Goal: Task Accomplishment & Management: Manage account settings

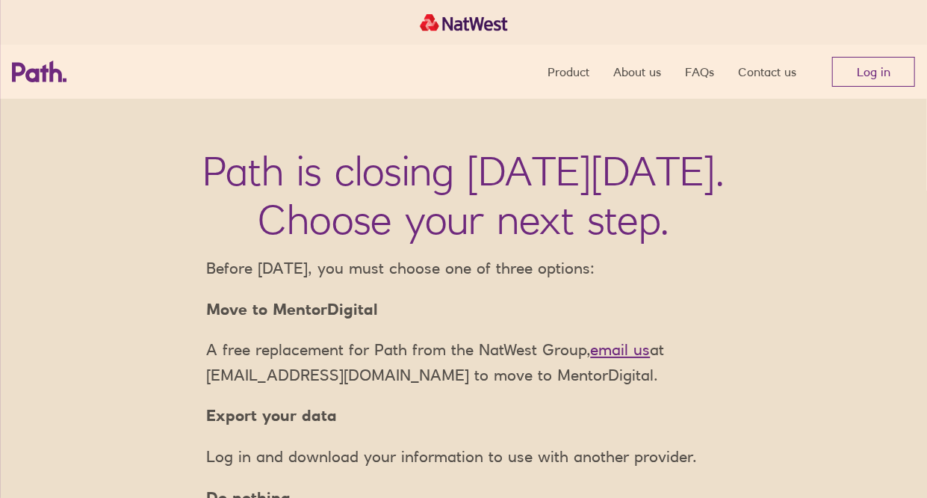
click at [905, 87] on nav "Product About us FAQs Contact us Log in" at bounding box center [732, 72] width 368 height 54
click at [896, 74] on link "Log in" at bounding box center [873, 72] width 83 height 30
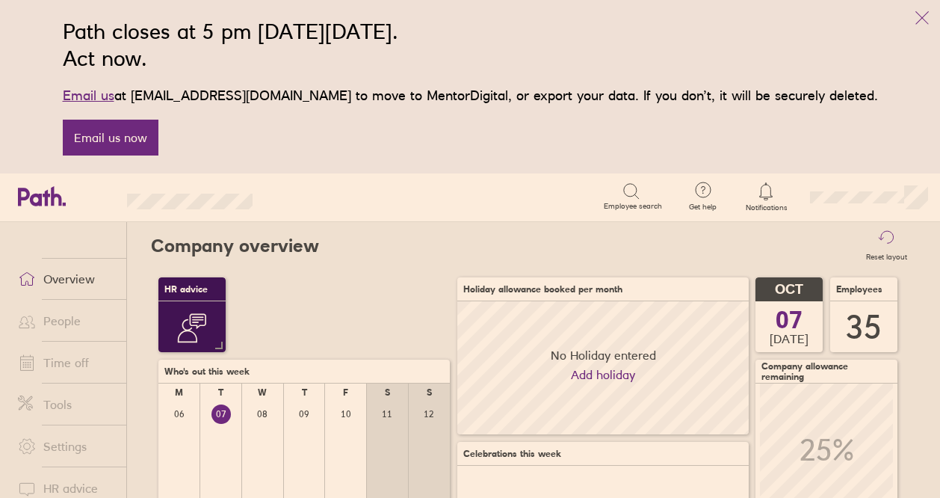
scroll to position [133, 133]
click at [93, 374] on link "Time off" at bounding box center [66, 362] width 120 height 30
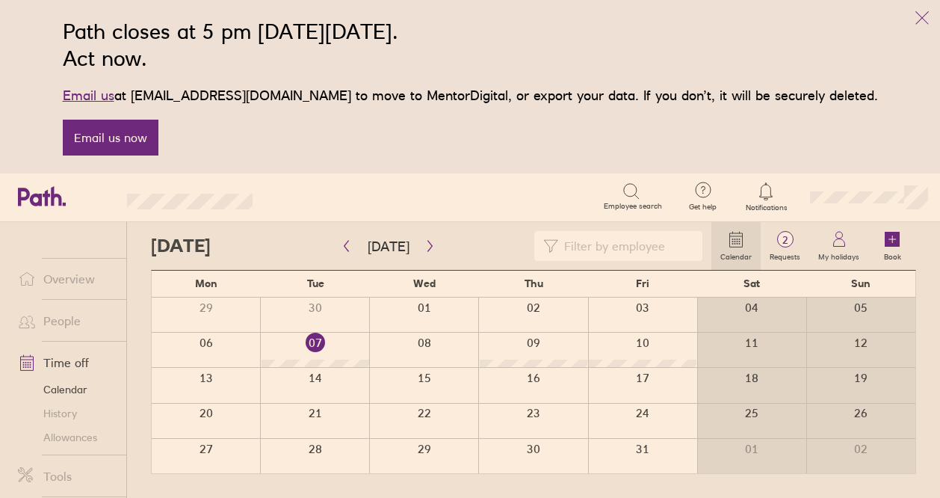
click at [563, 450] on div at bounding box center [532, 456] width 109 height 34
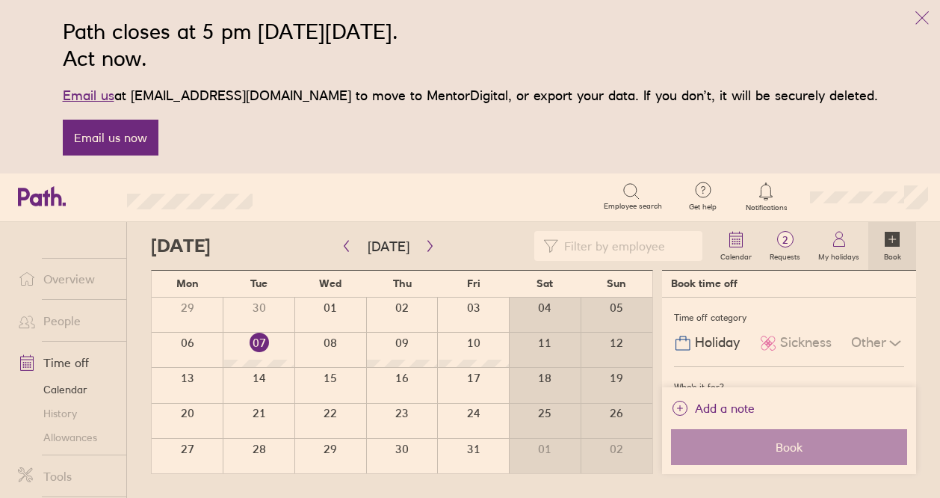
click at [317, 446] on div at bounding box center [330, 456] width 72 height 34
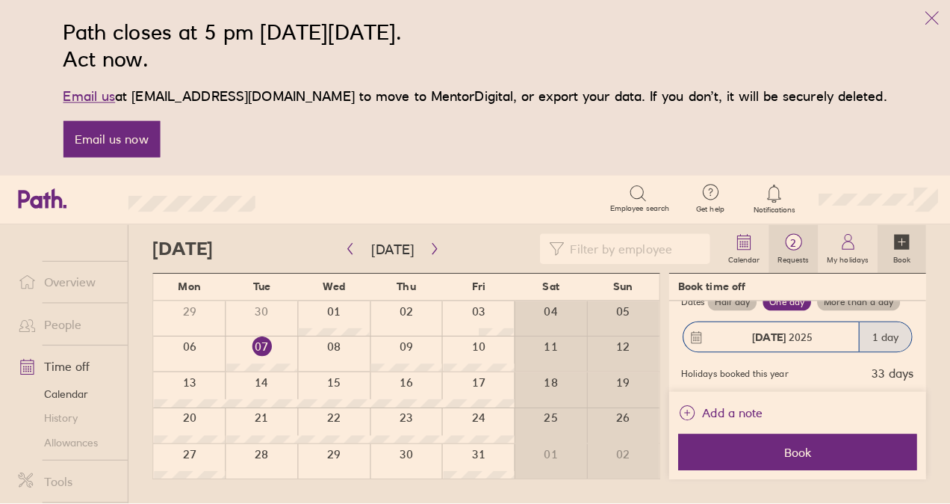
scroll to position [176, 0]
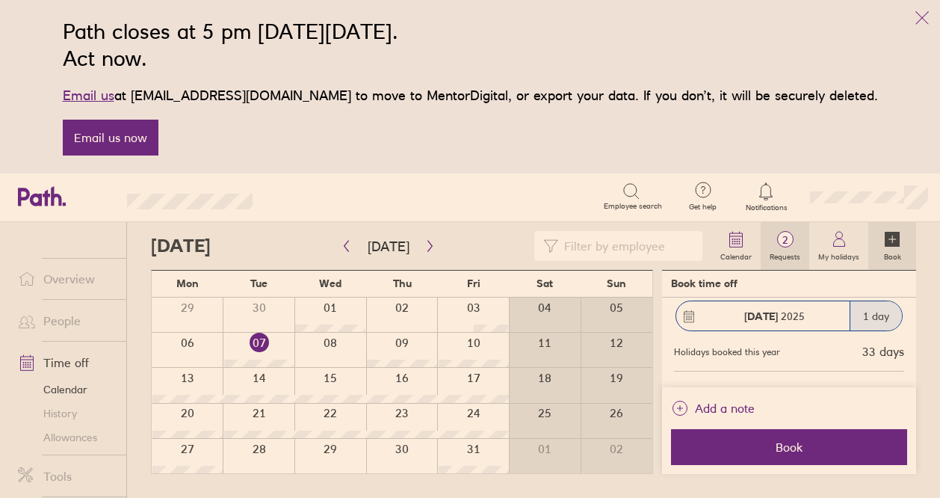
click at [787, 244] on span "2" at bounding box center [785, 240] width 49 height 12
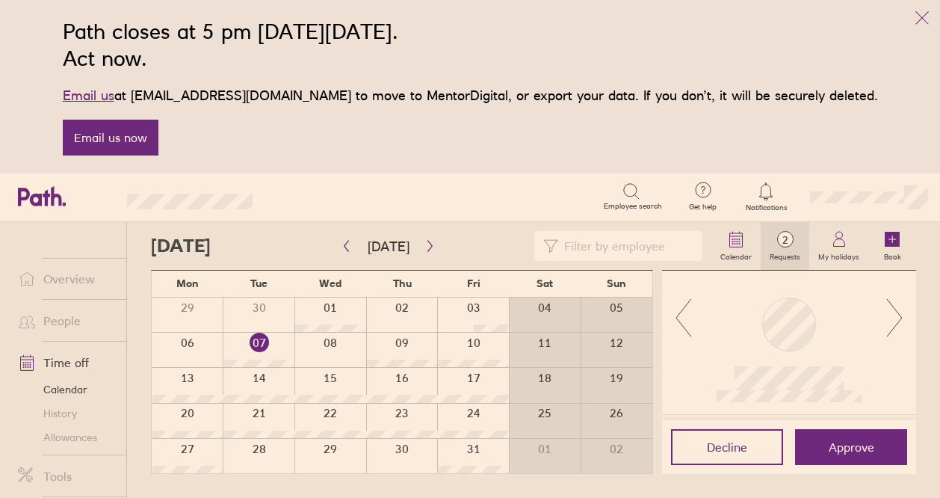
click at [894, 312] on icon at bounding box center [894, 317] width 19 height 40
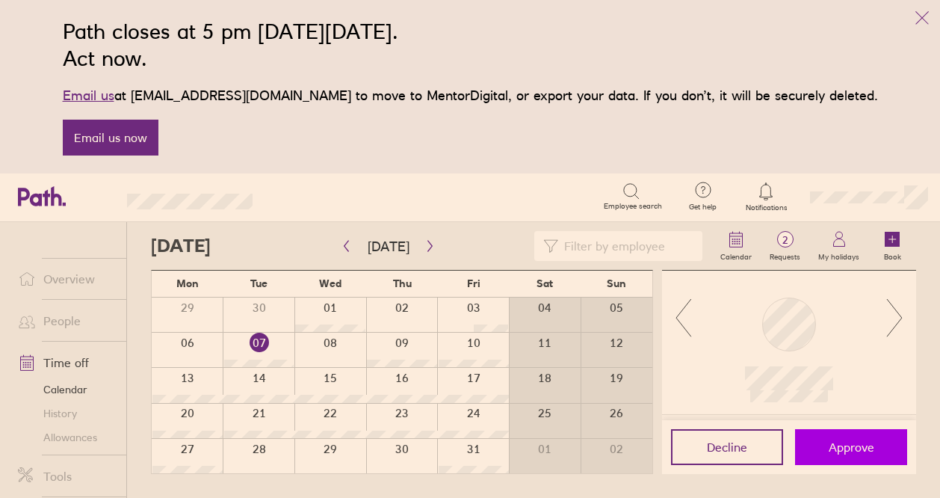
click at [829, 433] on button "Approve" at bounding box center [851, 447] width 112 height 36
click at [681, 330] on icon at bounding box center [683, 317] width 19 height 40
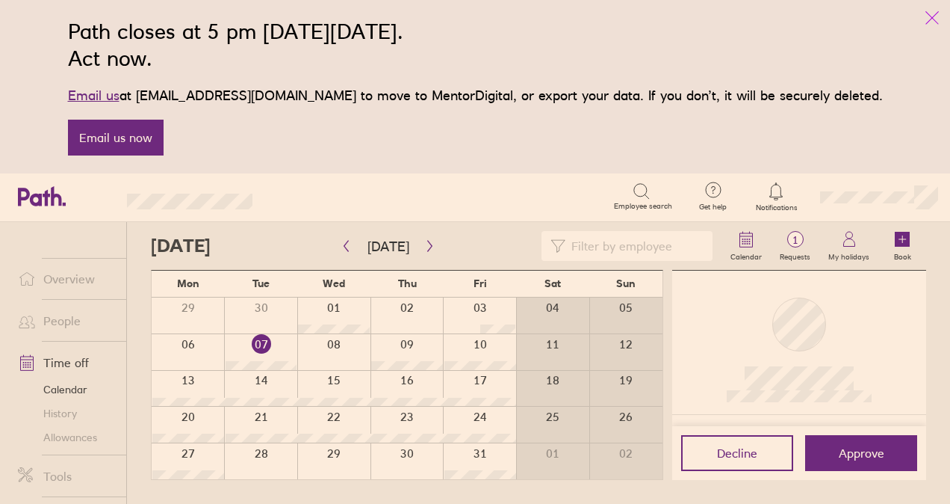
click at [928, 14] on icon "link" at bounding box center [932, 18] width 18 height 18
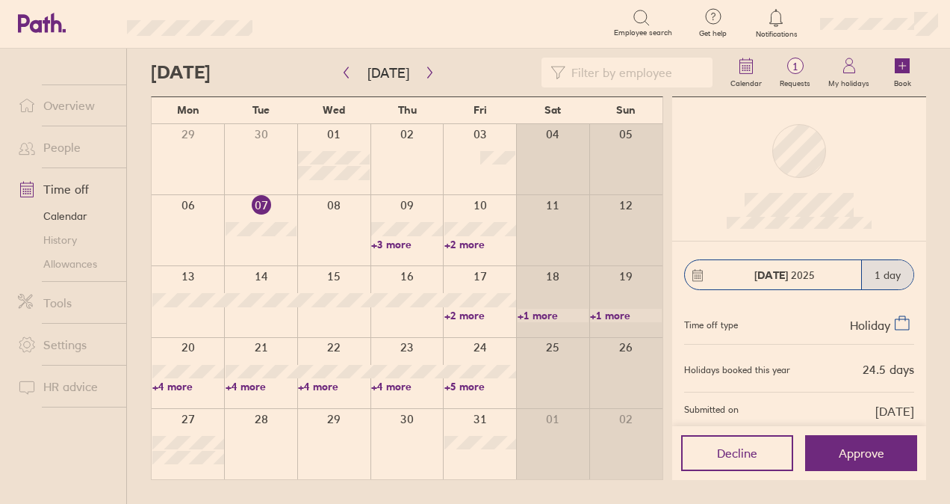
click at [461, 246] on link "+2 more" at bounding box center [481, 244] width 72 height 13
click at [397, 247] on link "+3 more" at bounding box center [407, 244] width 72 height 13
click at [396, 244] on link "+3 more" at bounding box center [407, 244] width 72 height 13
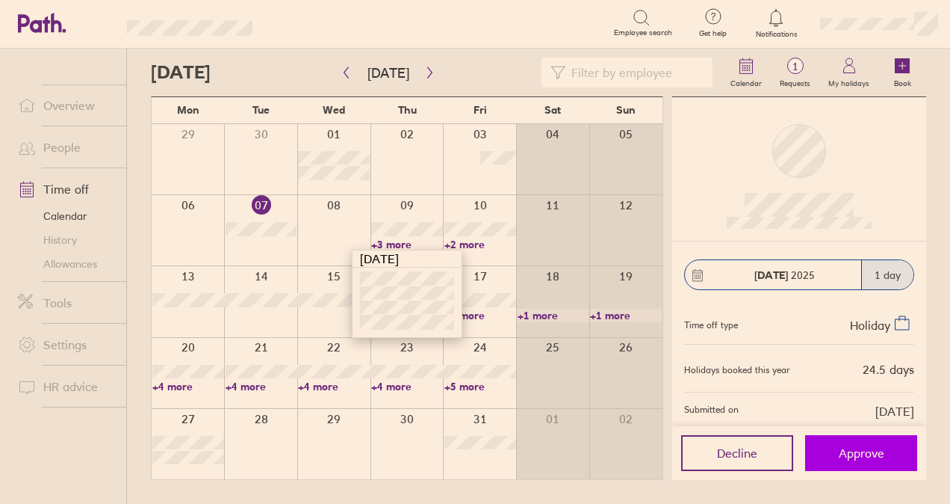
click at [870, 453] on span "Approve" at bounding box center [862, 452] width 46 height 13
click at [837, 459] on button "Approve" at bounding box center [861, 453] width 112 height 36
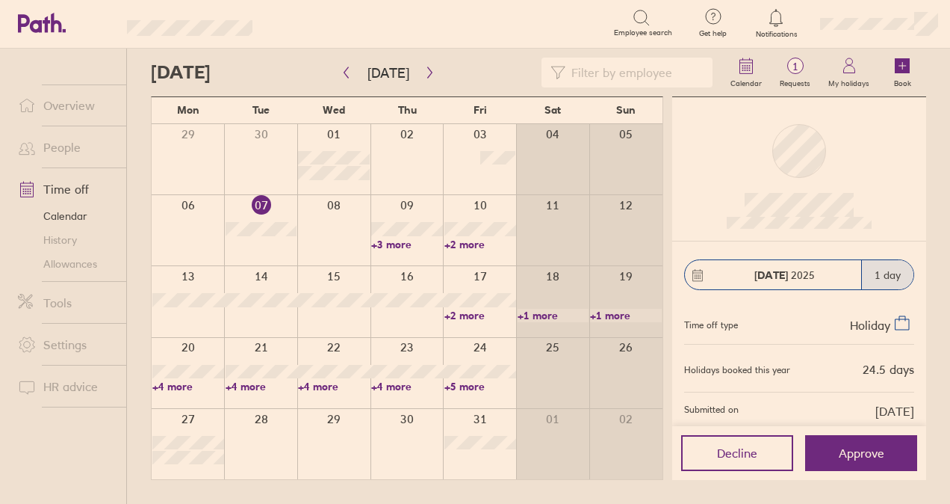
drag, startPoint x: 849, startPoint y: 456, endPoint x: 673, endPoint y: 501, distance: 181.9
click at [849, 456] on span "Approve" at bounding box center [862, 452] width 46 height 13
click at [799, 68] on span "1" at bounding box center [795, 67] width 49 height 12
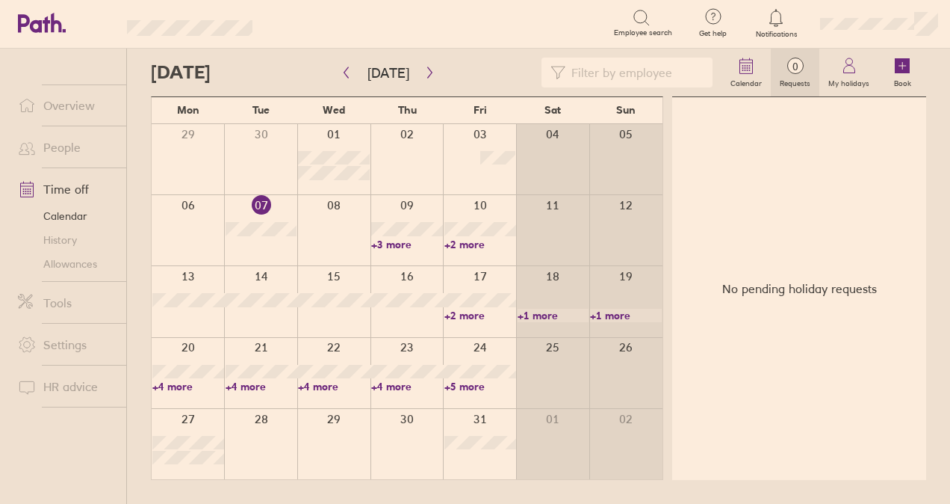
click at [388, 386] on link "+4 more" at bounding box center [407, 386] width 72 height 13
click at [475, 387] on link "+5 more" at bounding box center [481, 386] width 72 height 13
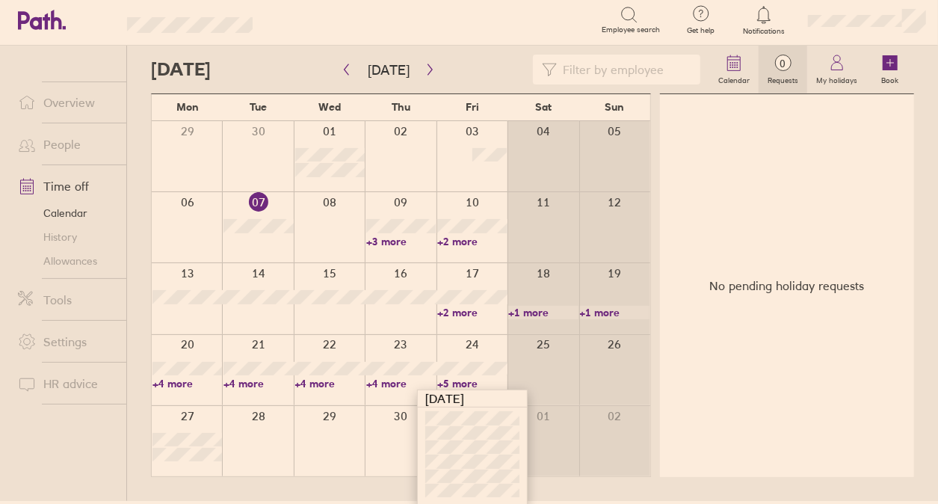
scroll to position [4, 0]
click at [318, 449] on div at bounding box center [329, 439] width 71 height 70
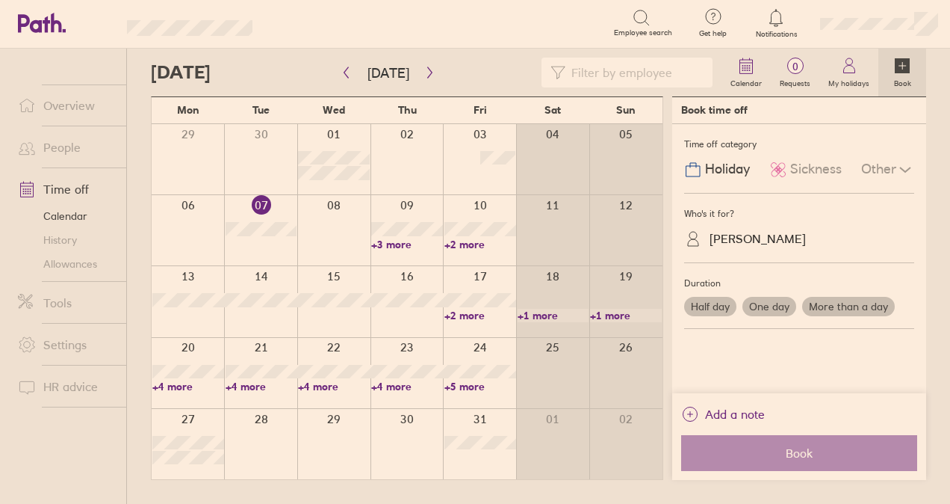
click at [371, 451] on div at bounding box center [407, 444] width 73 height 70
click at [405, 435] on div at bounding box center [407, 444] width 73 height 70
